Goal: Browse casually: Explore the website without a specific task or goal

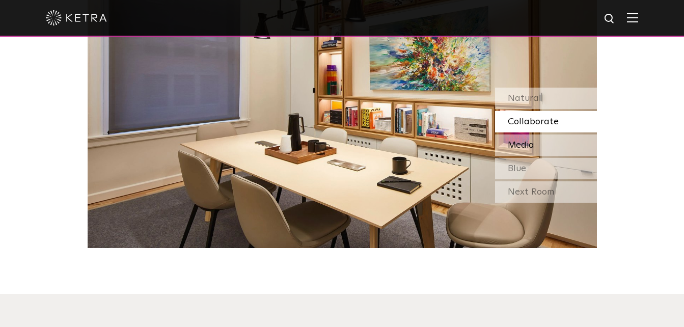
scroll to position [936, 0]
click at [531, 193] on div "Next Room" at bounding box center [546, 191] width 102 height 21
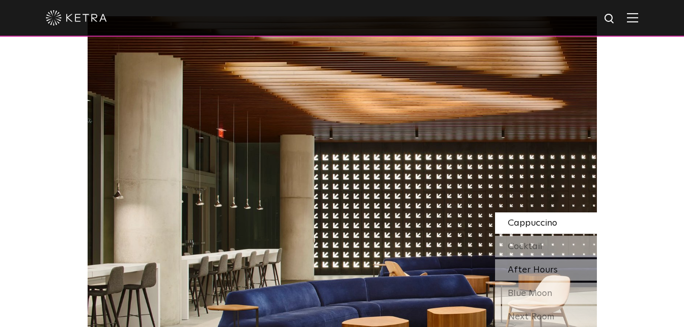
scroll to position [834, 0]
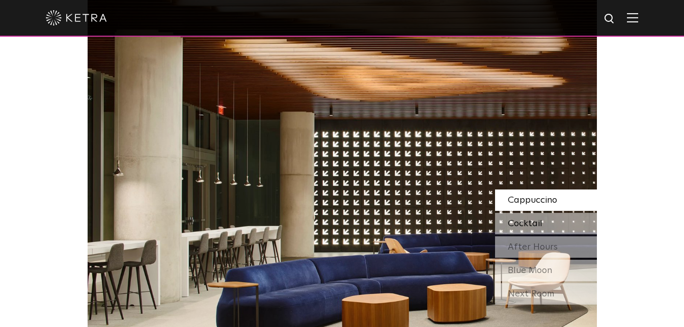
click at [554, 219] on div "Cocktail" at bounding box center [546, 223] width 102 height 21
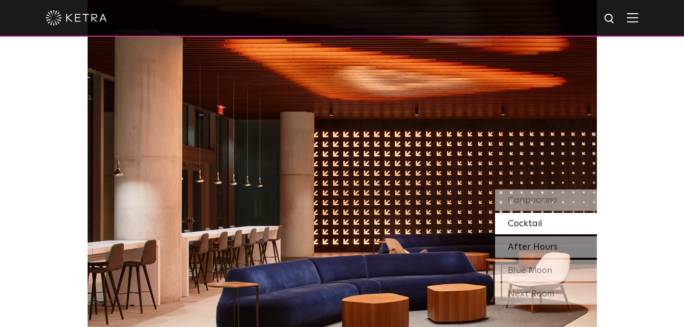
click at [544, 243] on span "After Hours" at bounding box center [533, 246] width 50 height 9
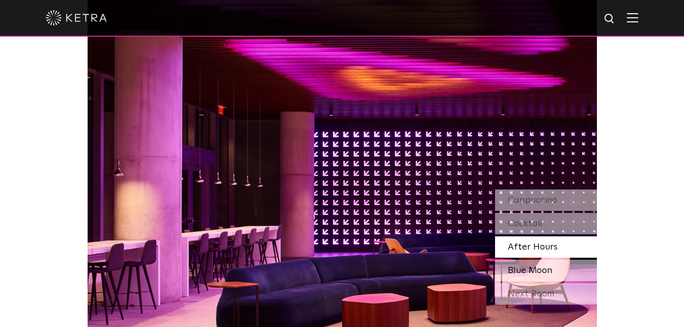
click at [544, 266] on span "Blue Moon" at bounding box center [530, 270] width 44 height 9
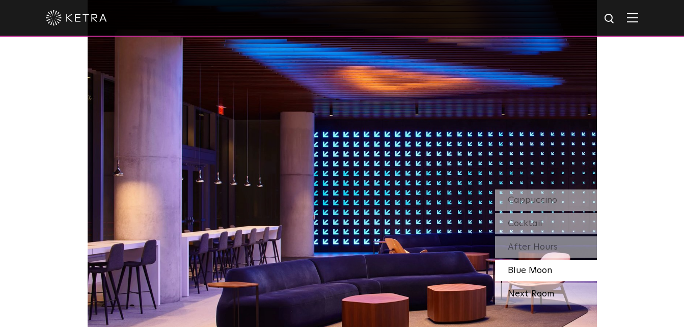
click at [540, 292] on div "Next Room" at bounding box center [546, 293] width 102 height 21
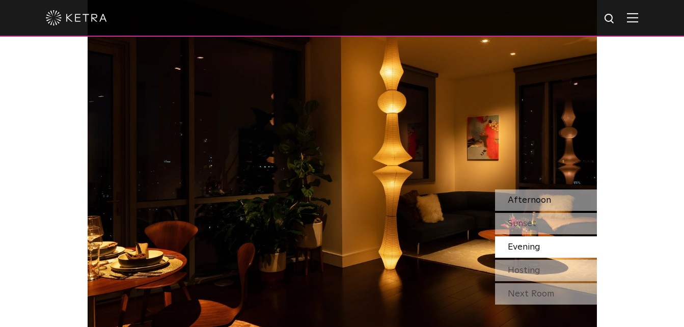
click at [545, 202] on span "Afternoon" at bounding box center [529, 200] width 43 height 9
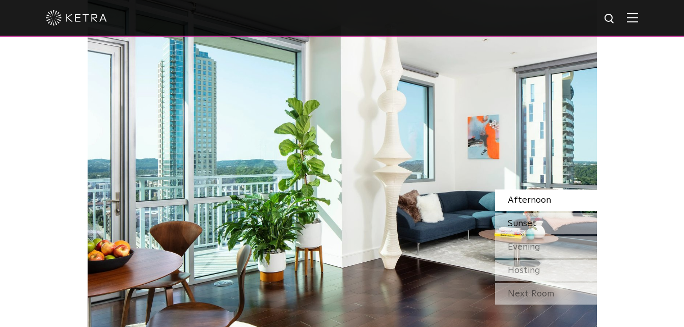
click at [545, 224] on div "Sunset" at bounding box center [546, 223] width 102 height 21
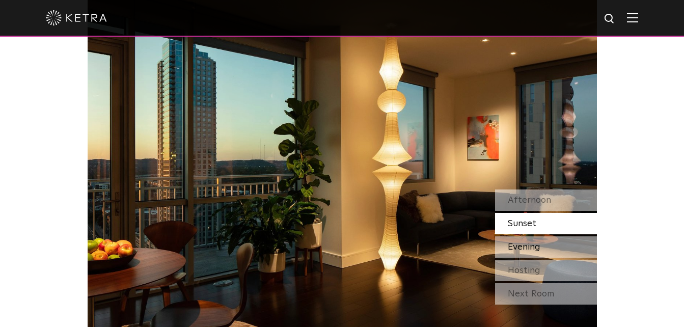
click at [545, 244] on div "Evening" at bounding box center [546, 246] width 102 height 21
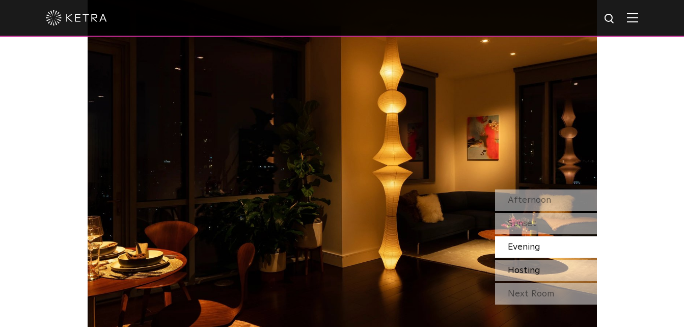
click at [540, 267] on div "Hosting" at bounding box center [546, 270] width 102 height 21
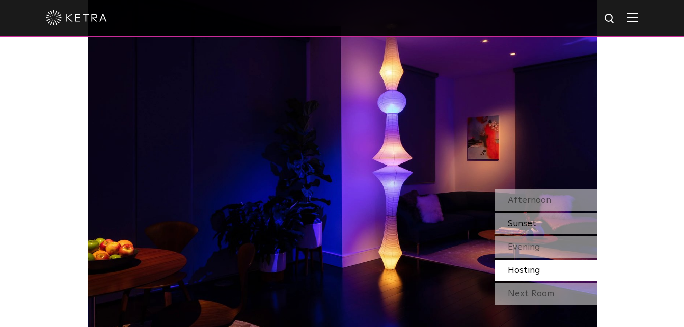
click at [543, 226] on div "Sunset" at bounding box center [546, 223] width 102 height 21
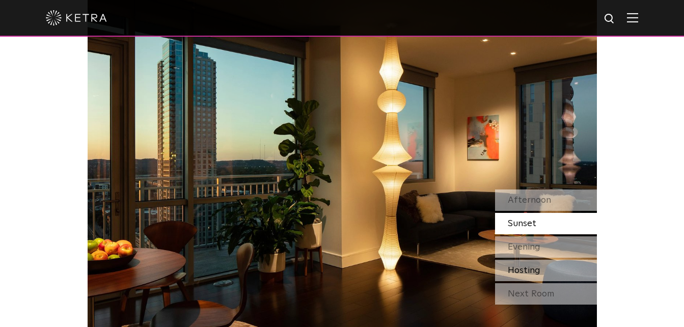
click at [551, 263] on div "Hosting" at bounding box center [546, 270] width 102 height 21
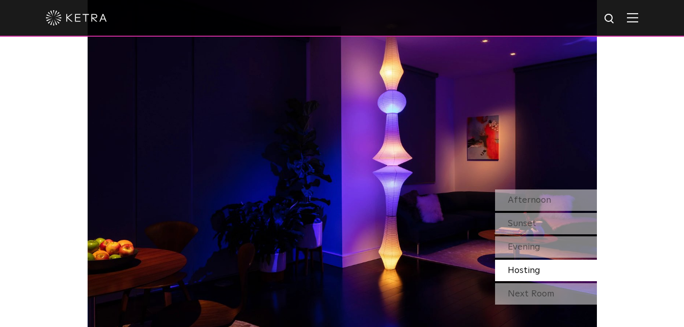
click at [537, 288] on div "Next Room" at bounding box center [546, 293] width 102 height 21
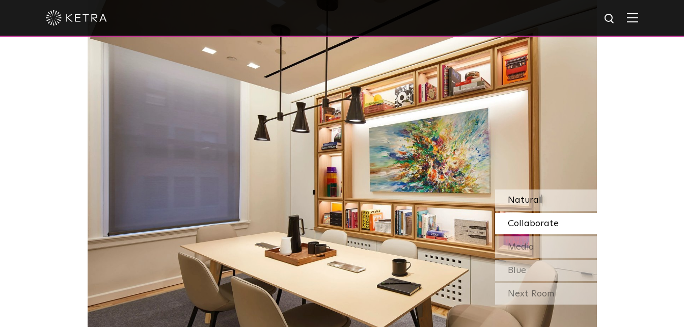
click at [543, 202] on div "Natural" at bounding box center [546, 199] width 102 height 21
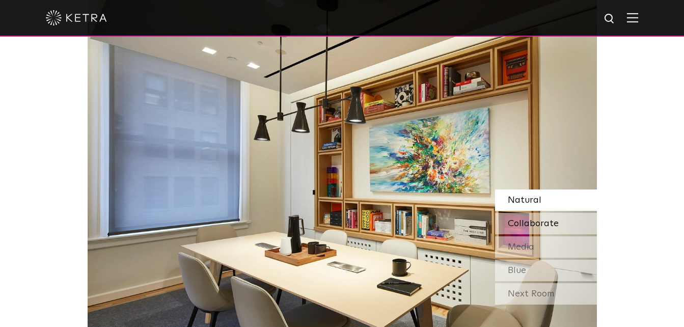
click at [536, 221] on span "Collaborate" at bounding box center [533, 223] width 51 height 9
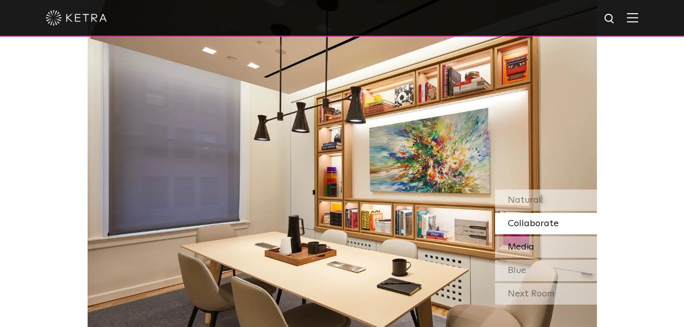
click at [536, 249] on div "Media" at bounding box center [546, 246] width 102 height 21
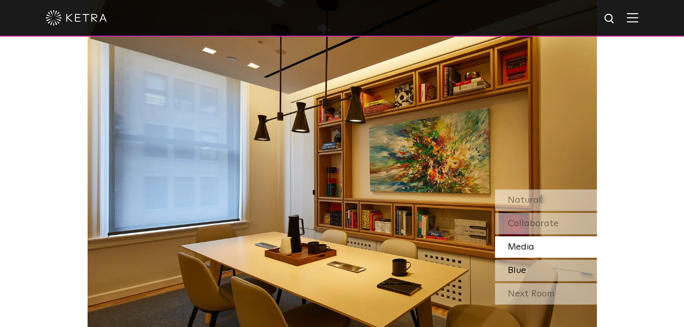
click at [537, 266] on div "Blue" at bounding box center [546, 270] width 102 height 21
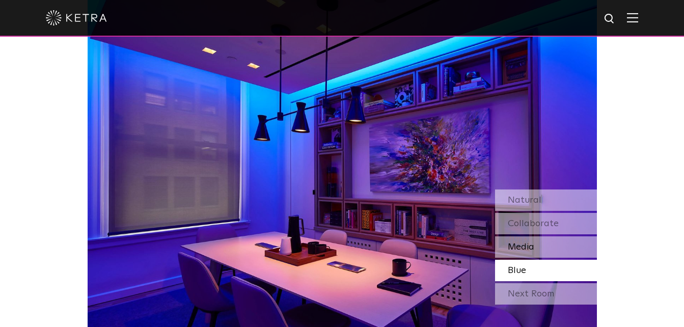
click at [532, 245] on span "Media" at bounding box center [521, 246] width 26 height 9
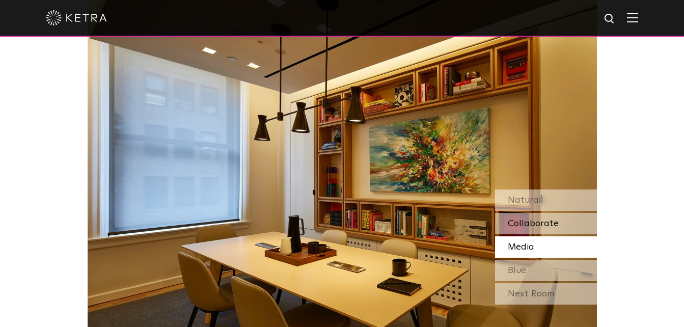
click at [538, 220] on span "Collaborate" at bounding box center [533, 223] width 51 height 9
